Goal: Task Accomplishment & Management: Manage account settings

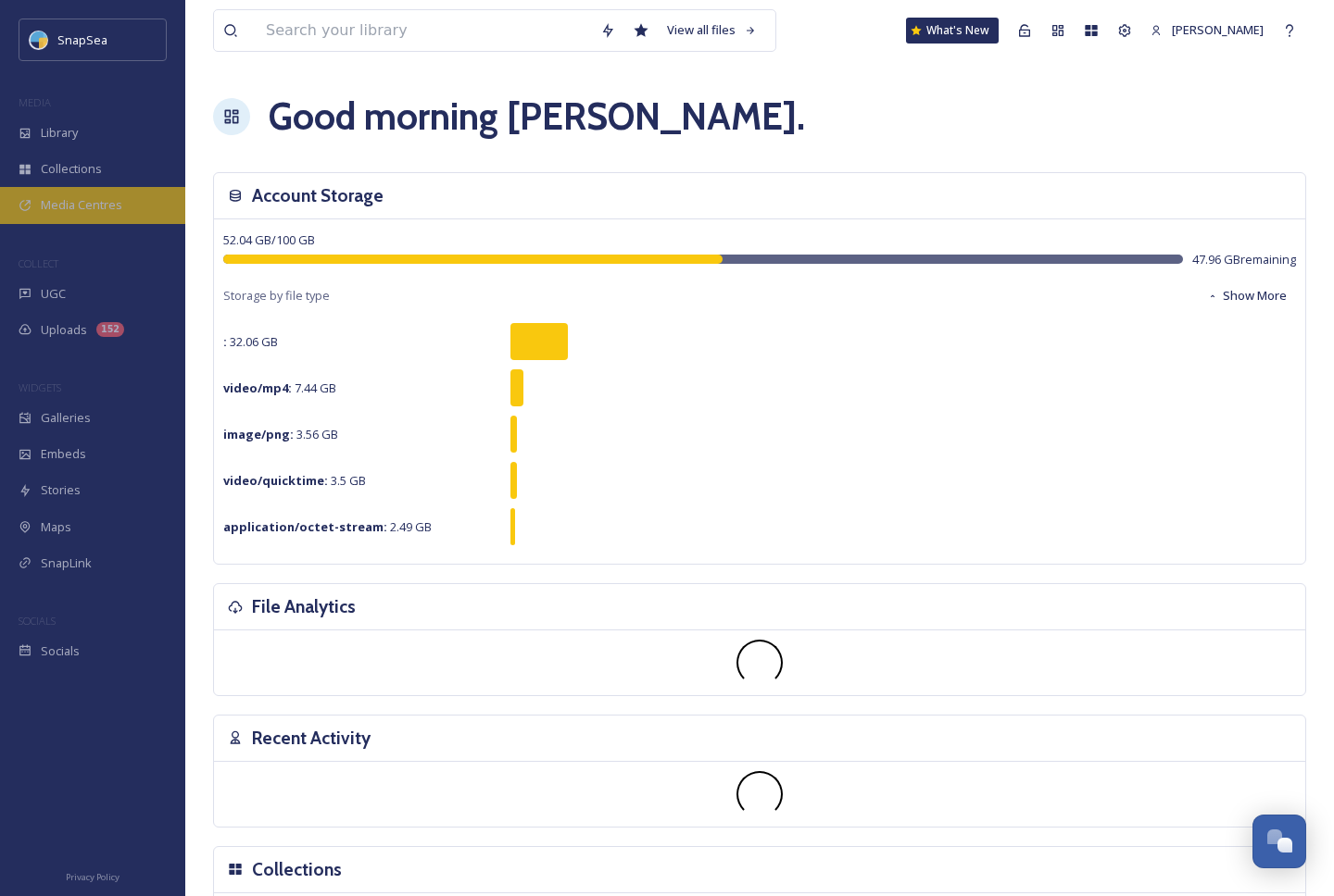
click at [78, 214] on div "Media Centres" at bounding box center [92, 205] width 185 height 36
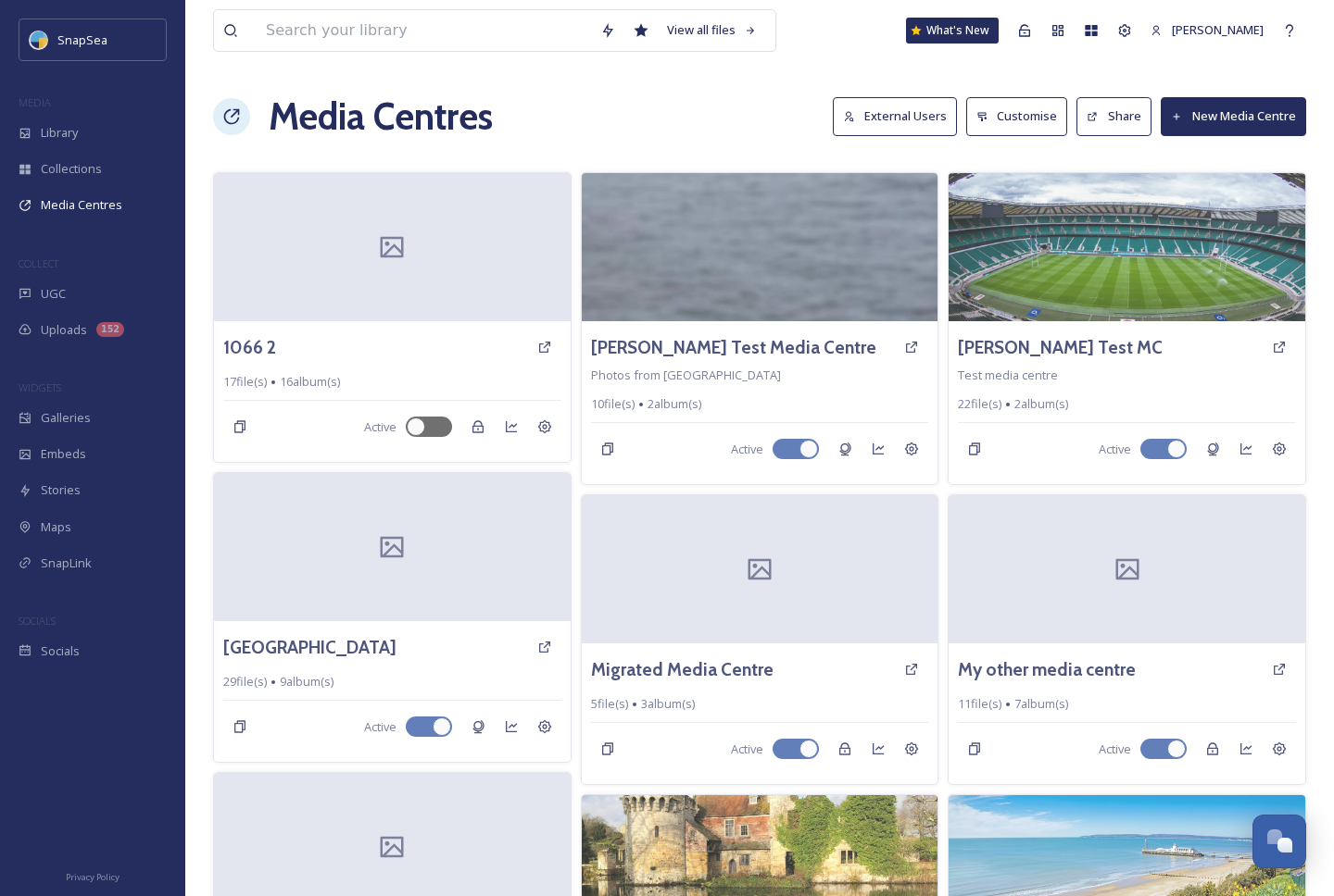
click at [921, 100] on button "External Users" at bounding box center [895, 116] width 125 height 38
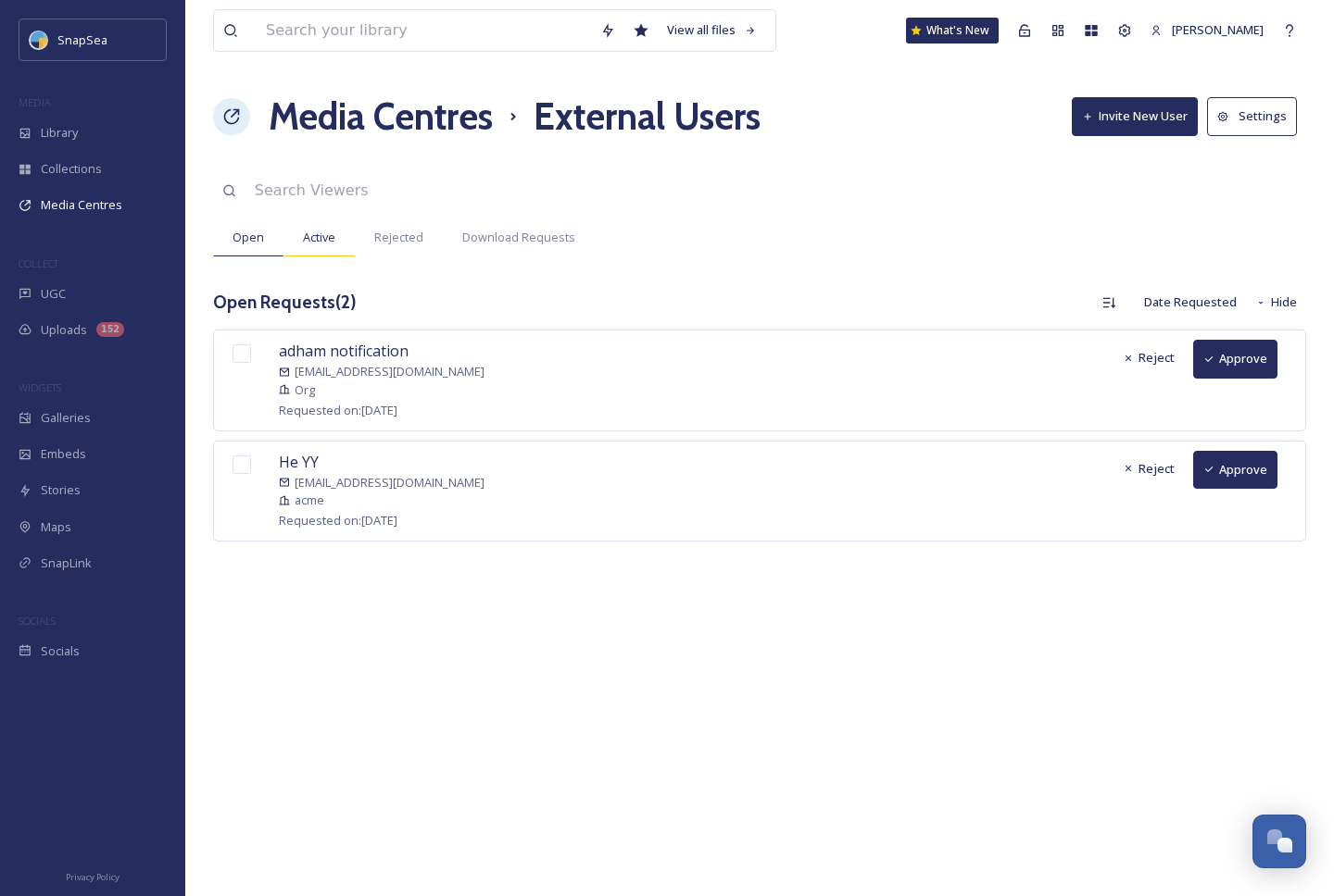
click at [315, 241] on span "Active" at bounding box center [319, 238] width 32 height 18
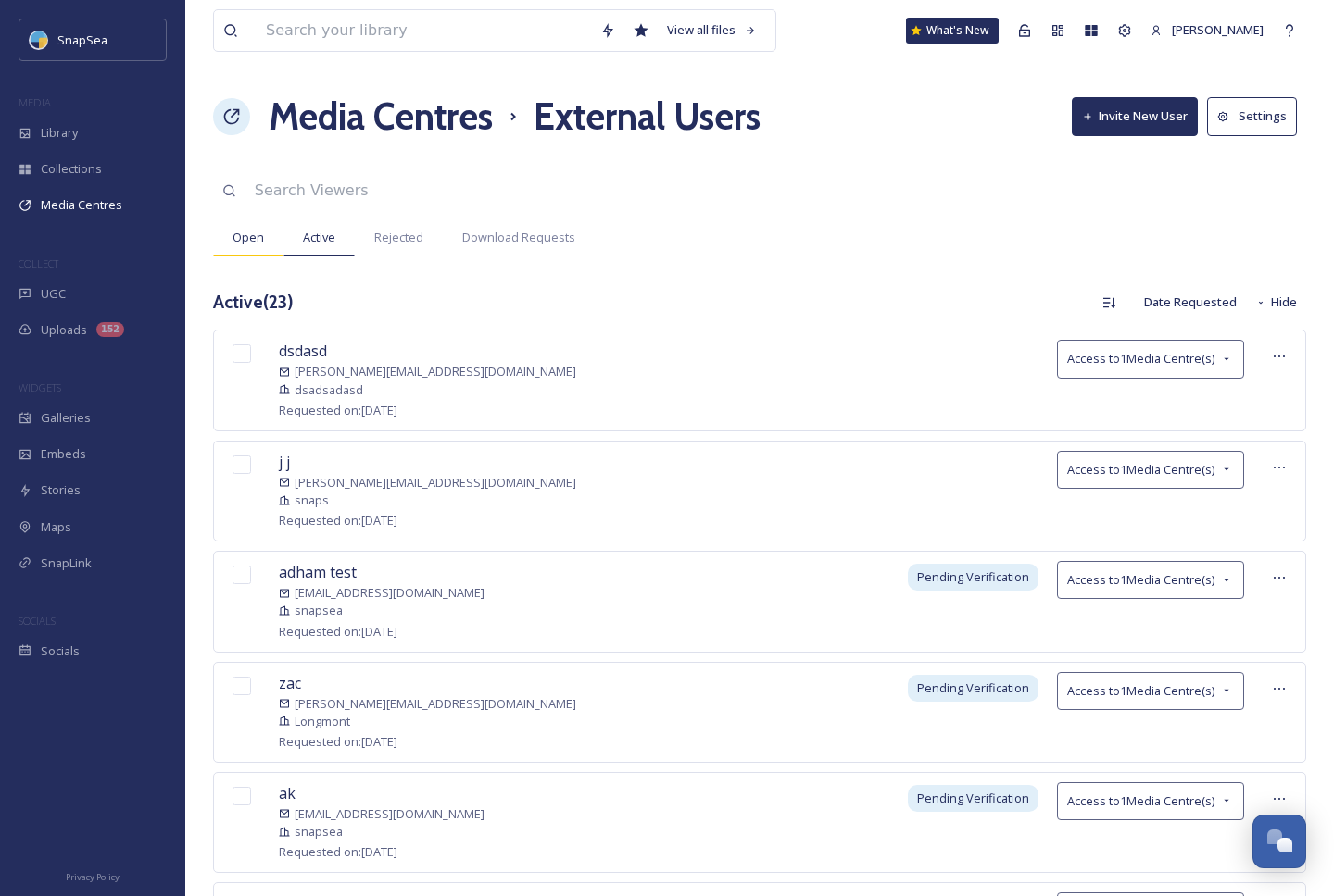
click at [254, 241] on span "Open" at bounding box center [247, 238] width 31 height 18
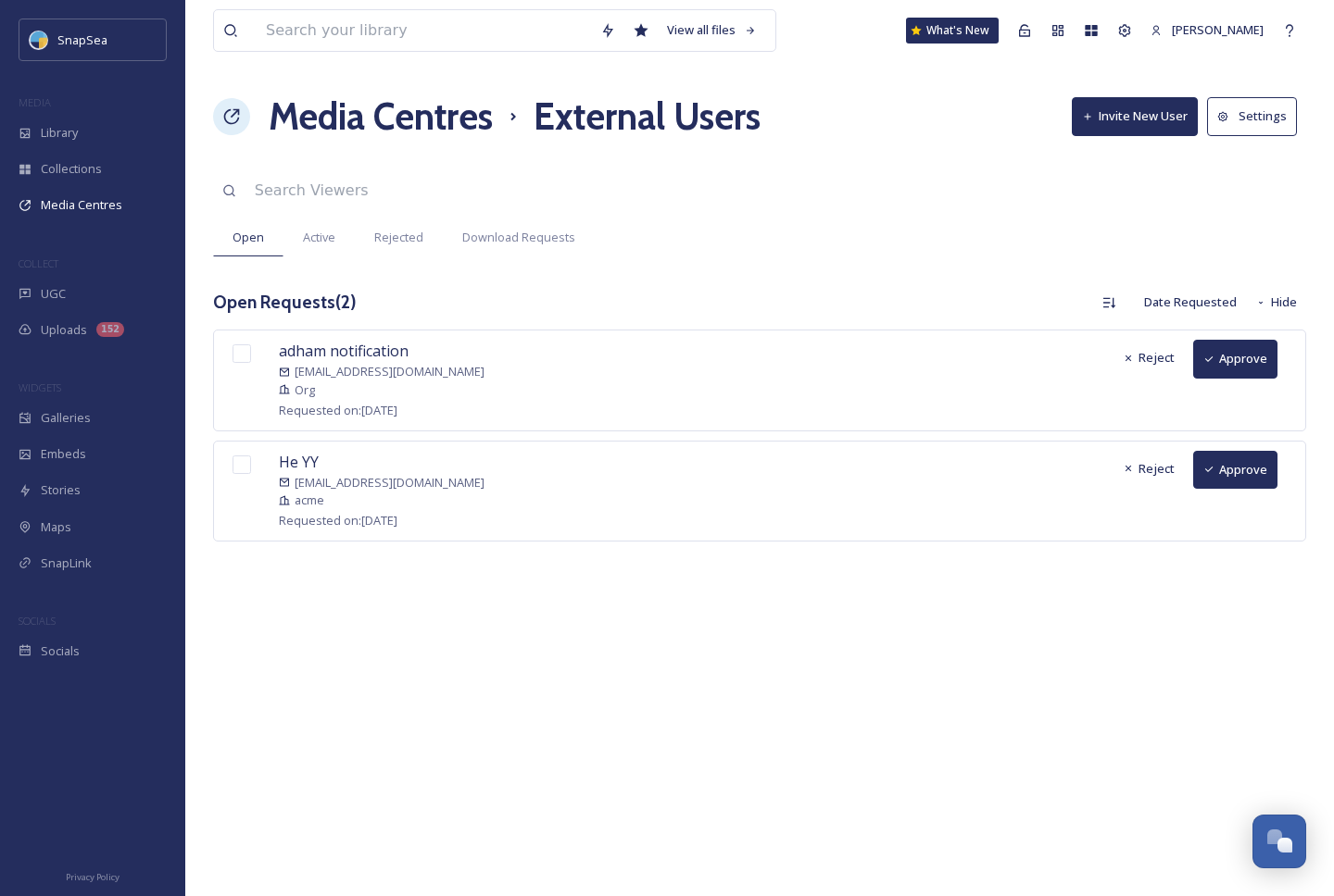
click at [233, 349] on input "checkbox" at bounding box center [242, 354] width 19 height 19
checkbox input "true"
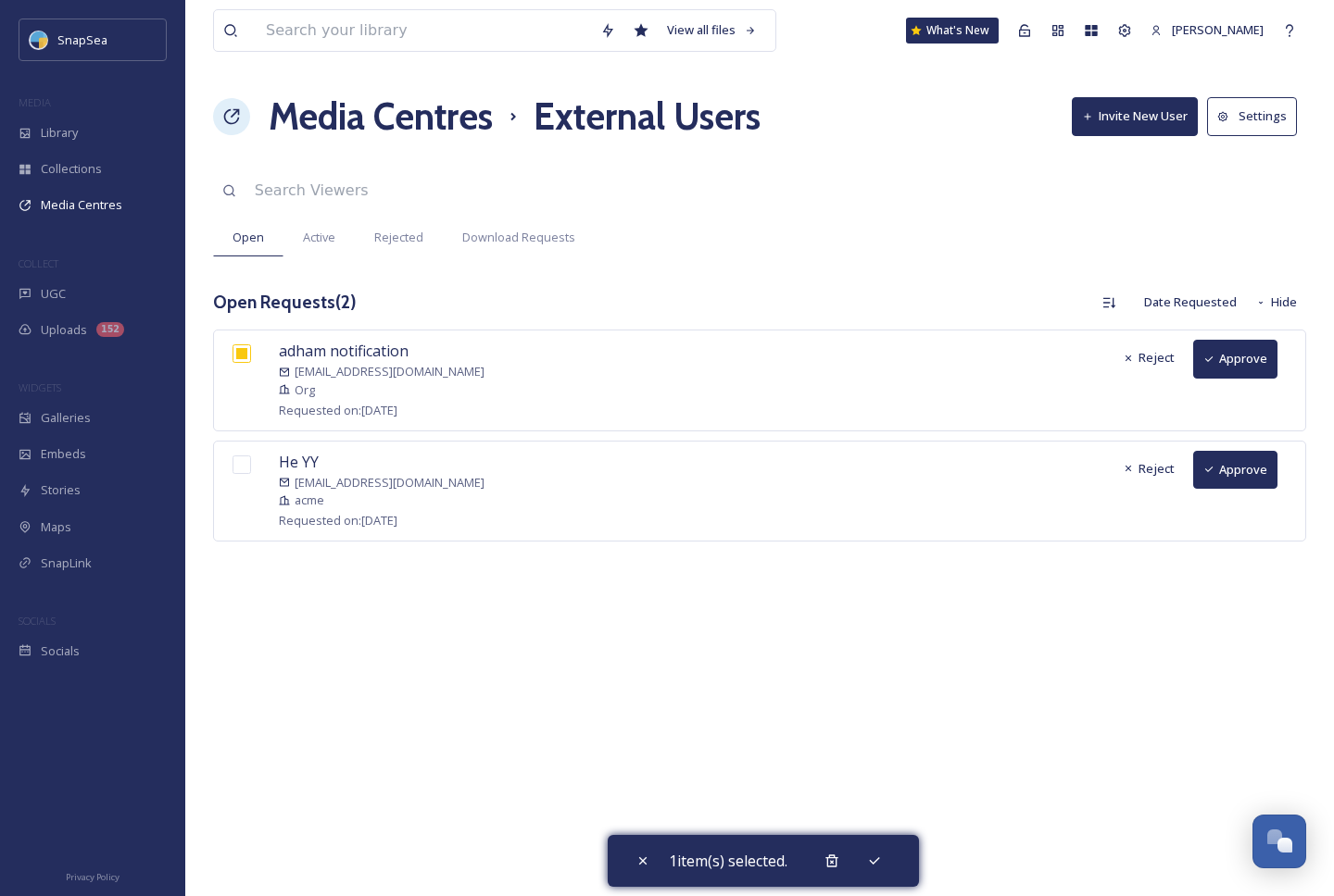
click at [245, 459] on input "checkbox" at bounding box center [242, 465] width 19 height 19
click at [245, 458] on input "checkbox" at bounding box center [242, 465] width 19 height 19
checkbox input "false"
click at [240, 344] on input "checkbox" at bounding box center [242, 354] width 19 height 19
checkbox input "false"
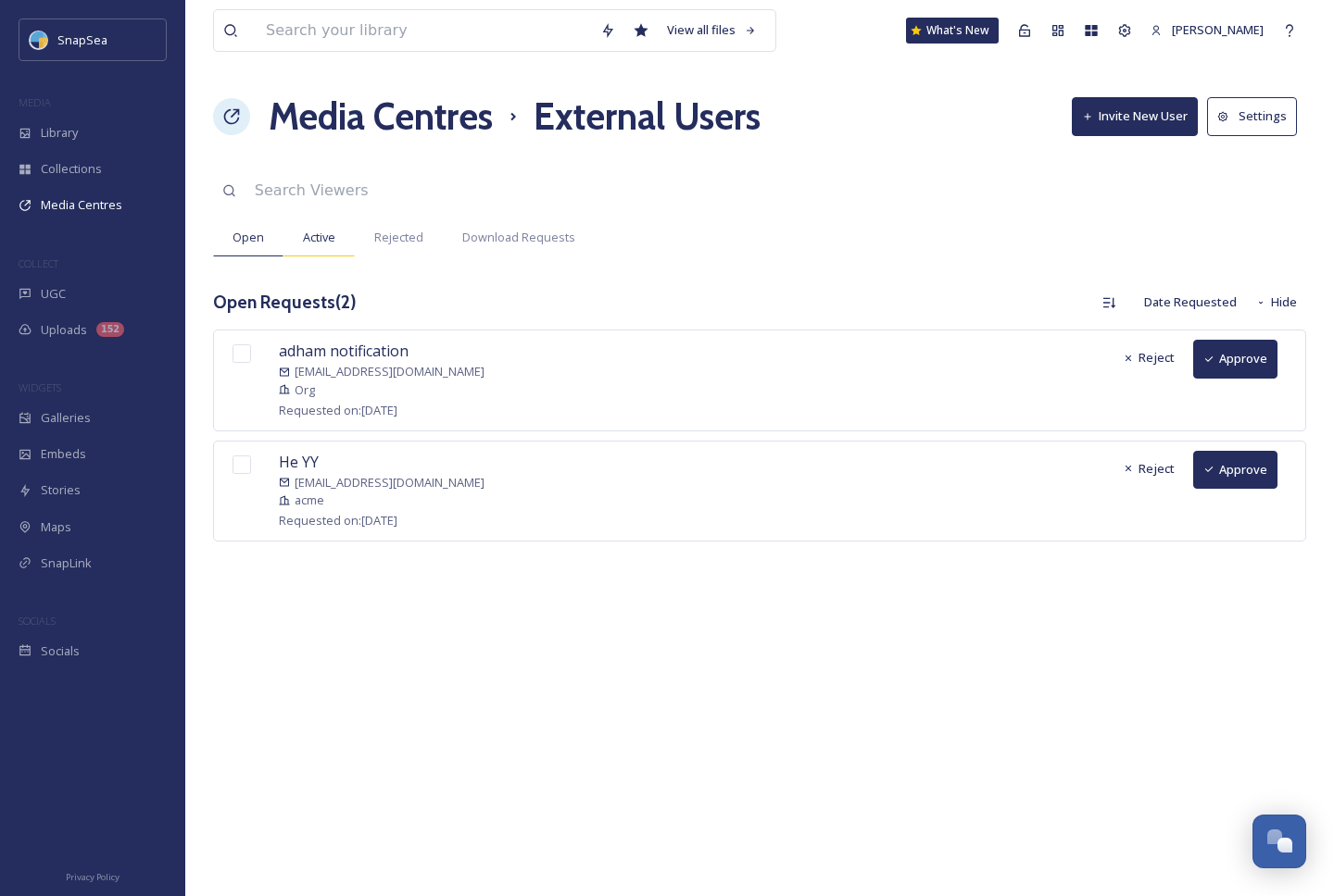
click at [318, 239] on span "Active" at bounding box center [319, 238] width 32 height 18
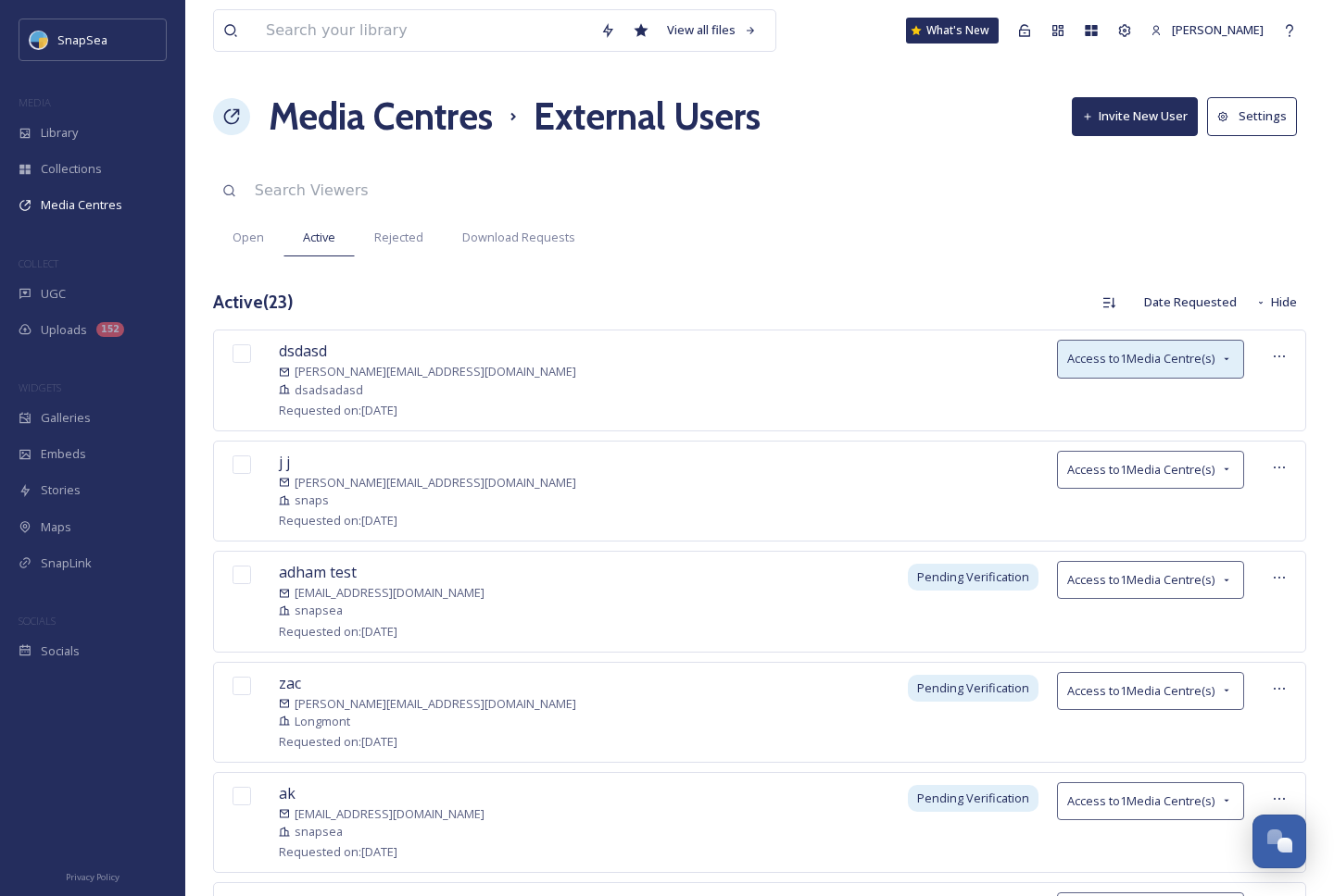
click at [1222, 356] on icon at bounding box center [1226, 359] width 15 height 15
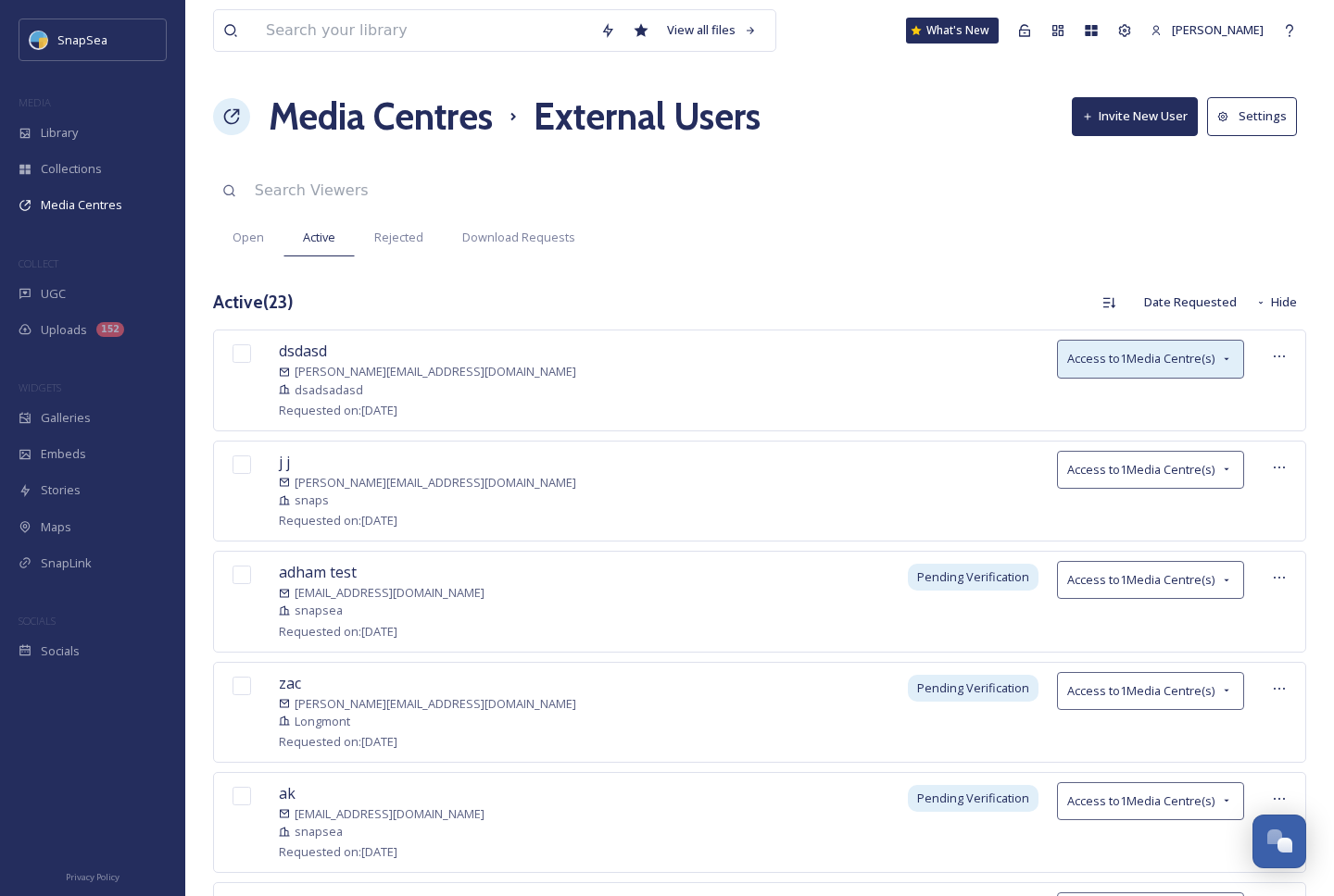
click at [1223, 356] on icon at bounding box center [1226, 359] width 15 height 15
click at [1287, 362] on div at bounding box center [1278, 356] width 33 height 33
click at [989, 301] on div "Active ( 23 ) Date Requested Hide" at bounding box center [759, 302] width 1093 height 36
click at [401, 241] on span "Rejected" at bounding box center [399, 238] width 49 height 18
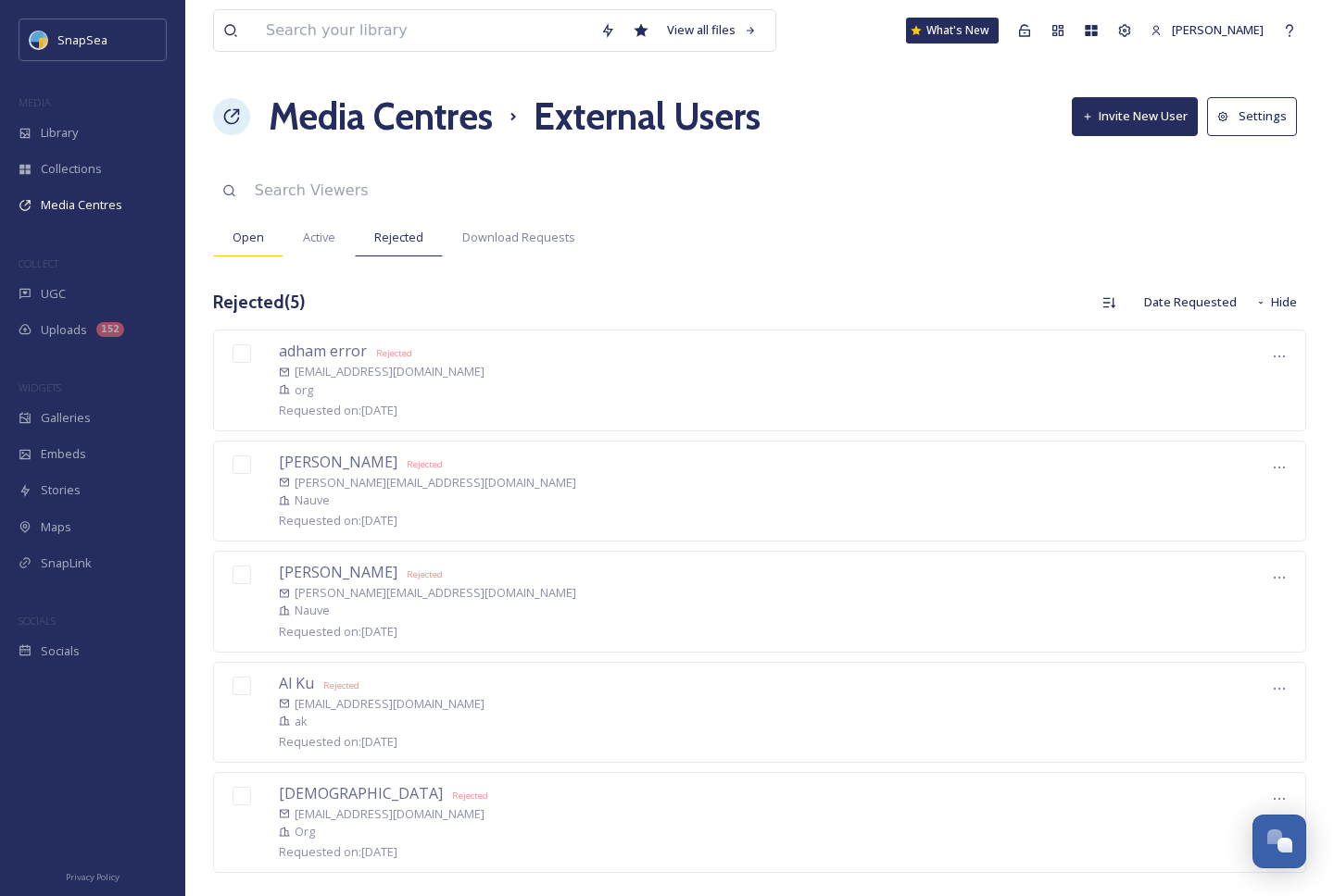
click at [254, 247] on div "Open" at bounding box center [248, 238] width 71 height 38
